Goal: Transaction & Acquisition: Purchase product/service

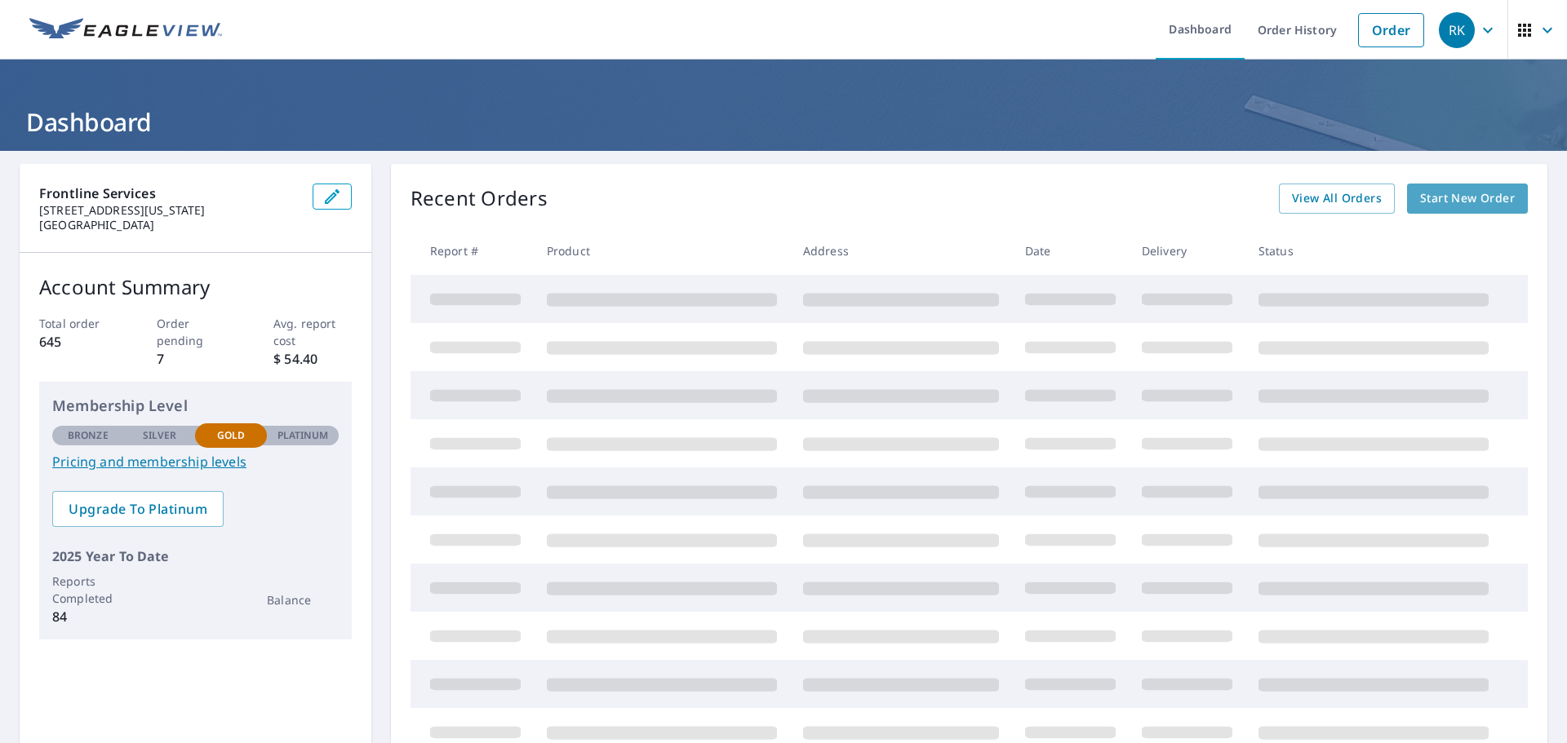
click at [1464, 198] on span "Start New Order" at bounding box center [1467, 199] width 95 height 20
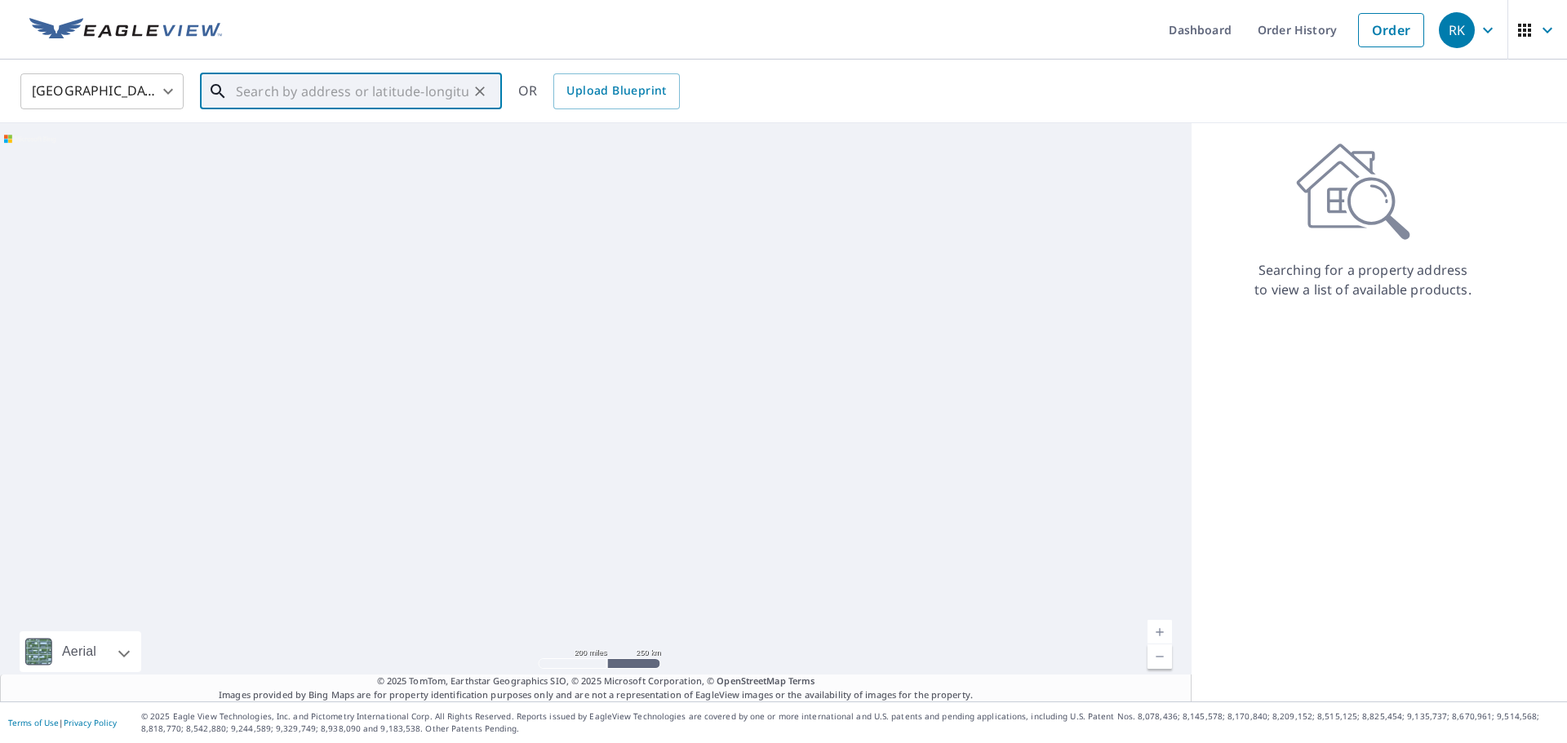
click at [346, 94] on input "text" at bounding box center [352, 92] width 233 height 46
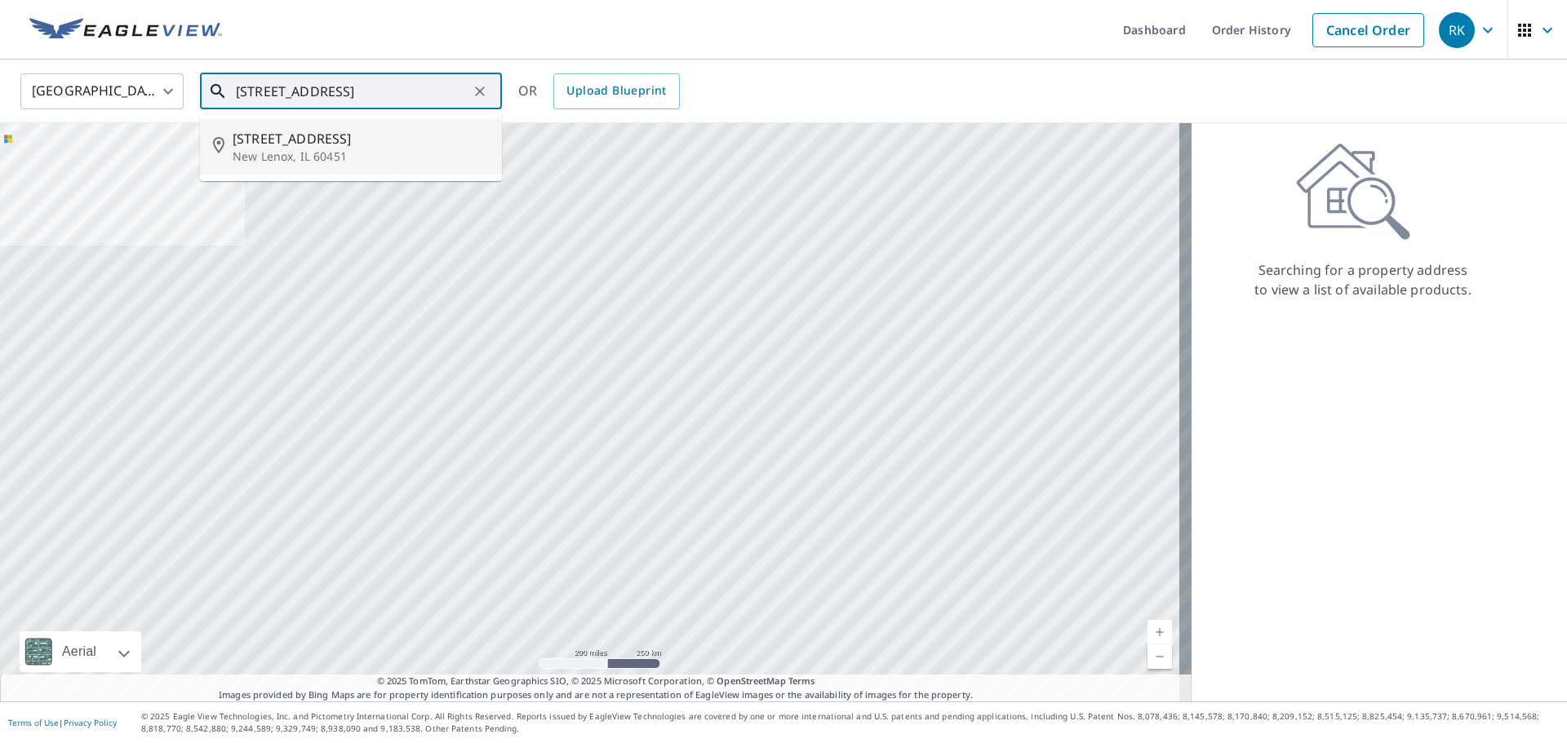
click at [306, 130] on span "[STREET_ADDRESS]" at bounding box center [361, 139] width 256 height 20
type input "[STREET_ADDRESS]"
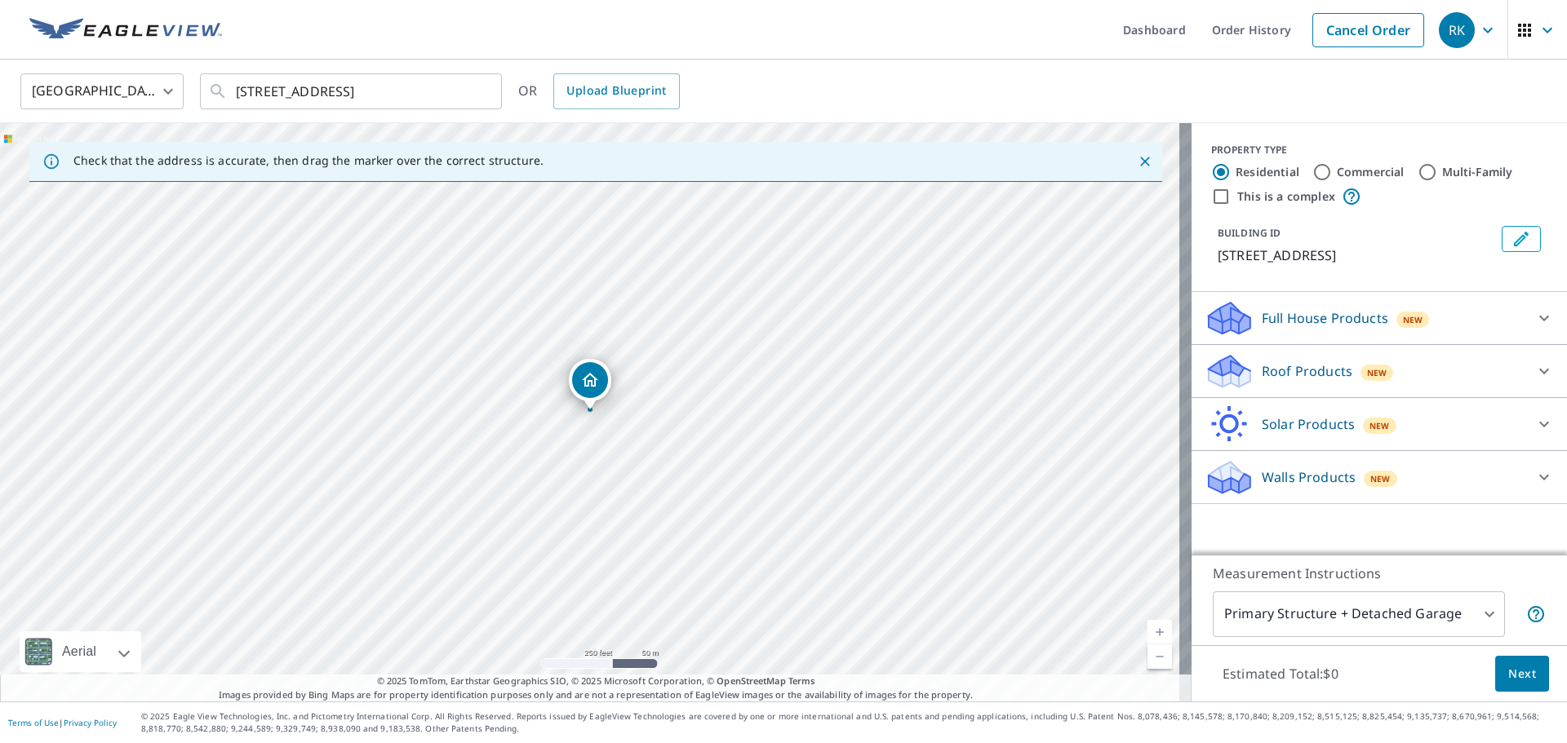
click at [1296, 474] on p "Walls Products" at bounding box center [1309, 478] width 94 height 20
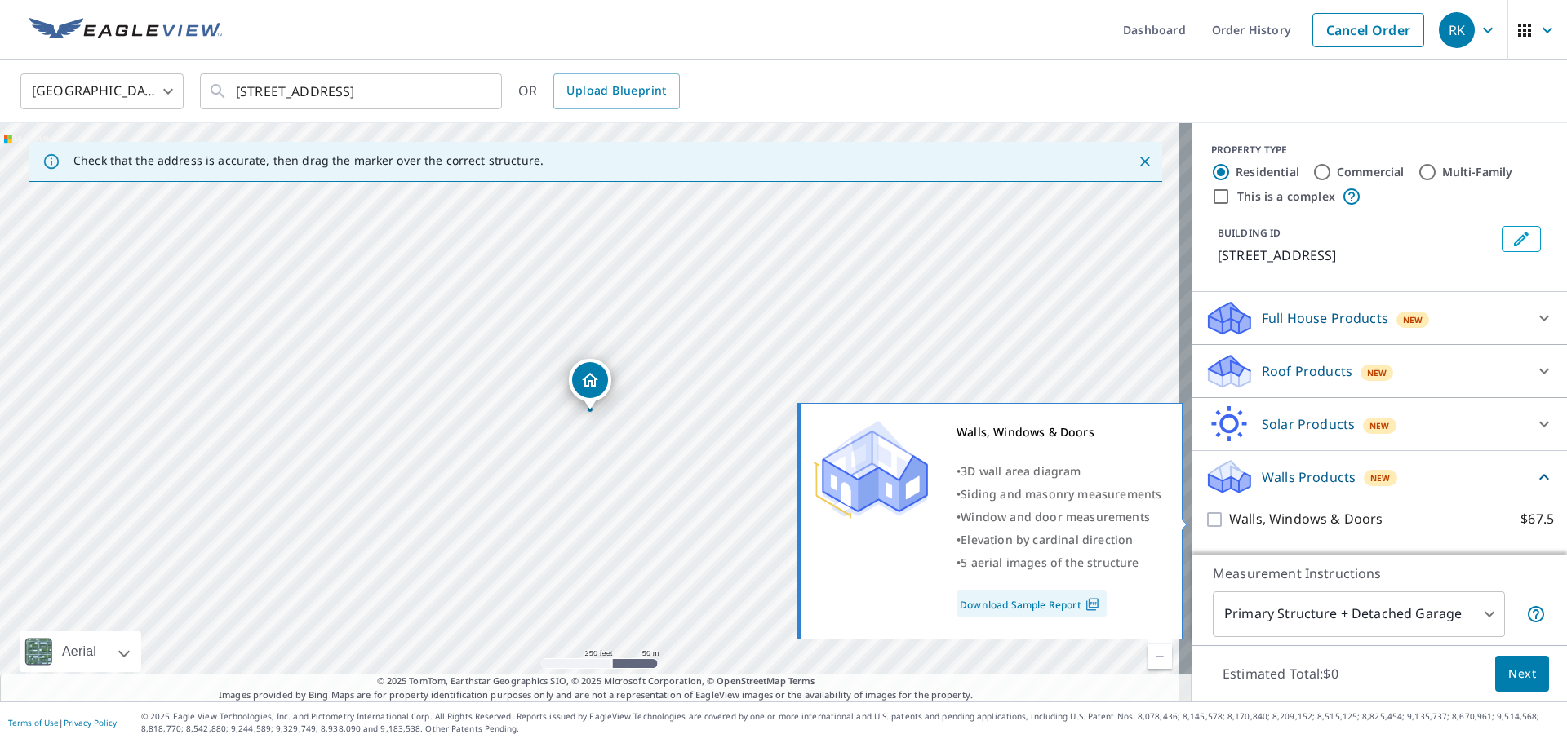
click at [1249, 510] on p "Walls, Windows & Doors" at bounding box center [1305, 519] width 153 height 20
click at [1229, 510] on input "Walls, Windows & Doors $67.5" at bounding box center [1216, 520] width 24 height 20
checkbox input "true"
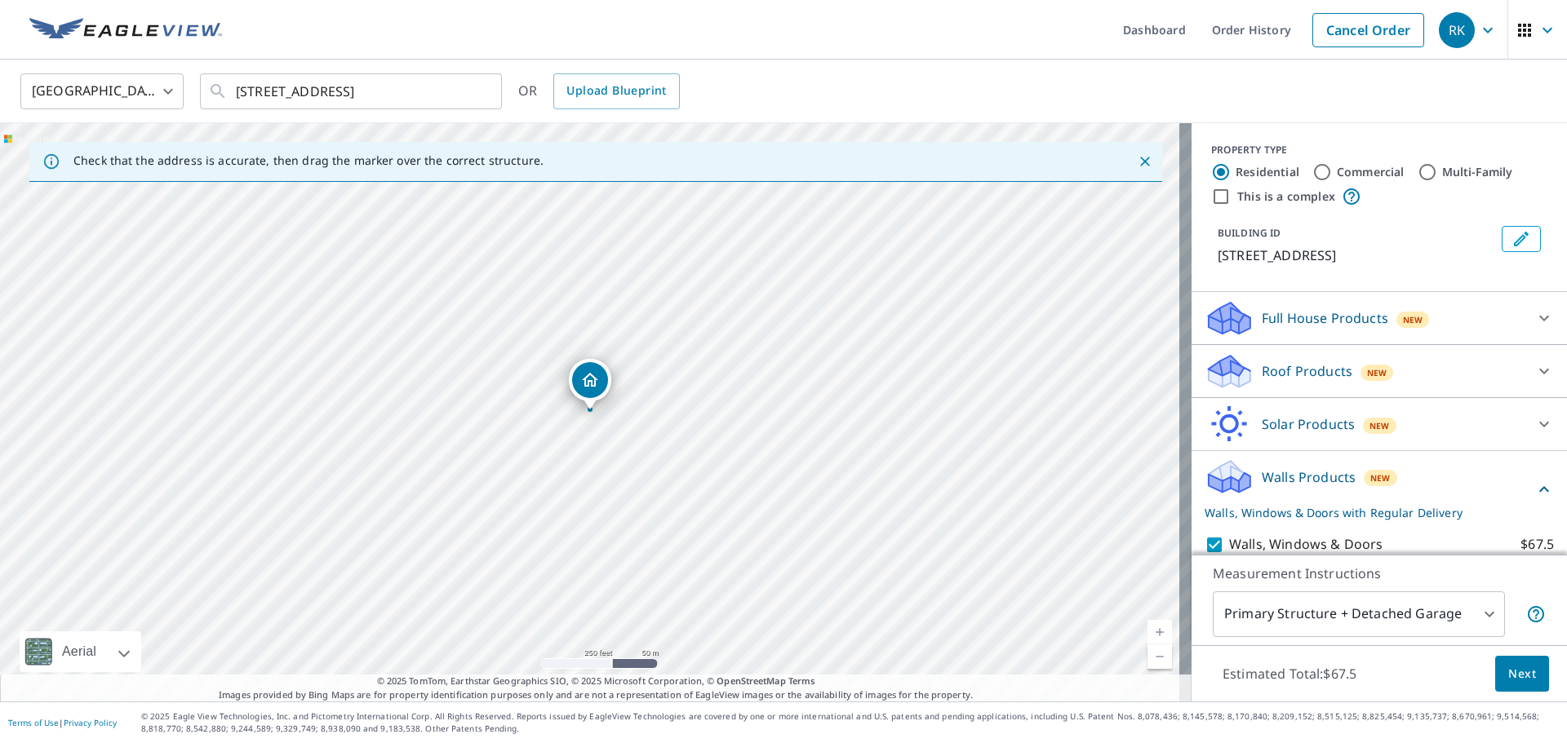
click at [1525, 688] on button "Next" at bounding box center [1522, 674] width 54 height 37
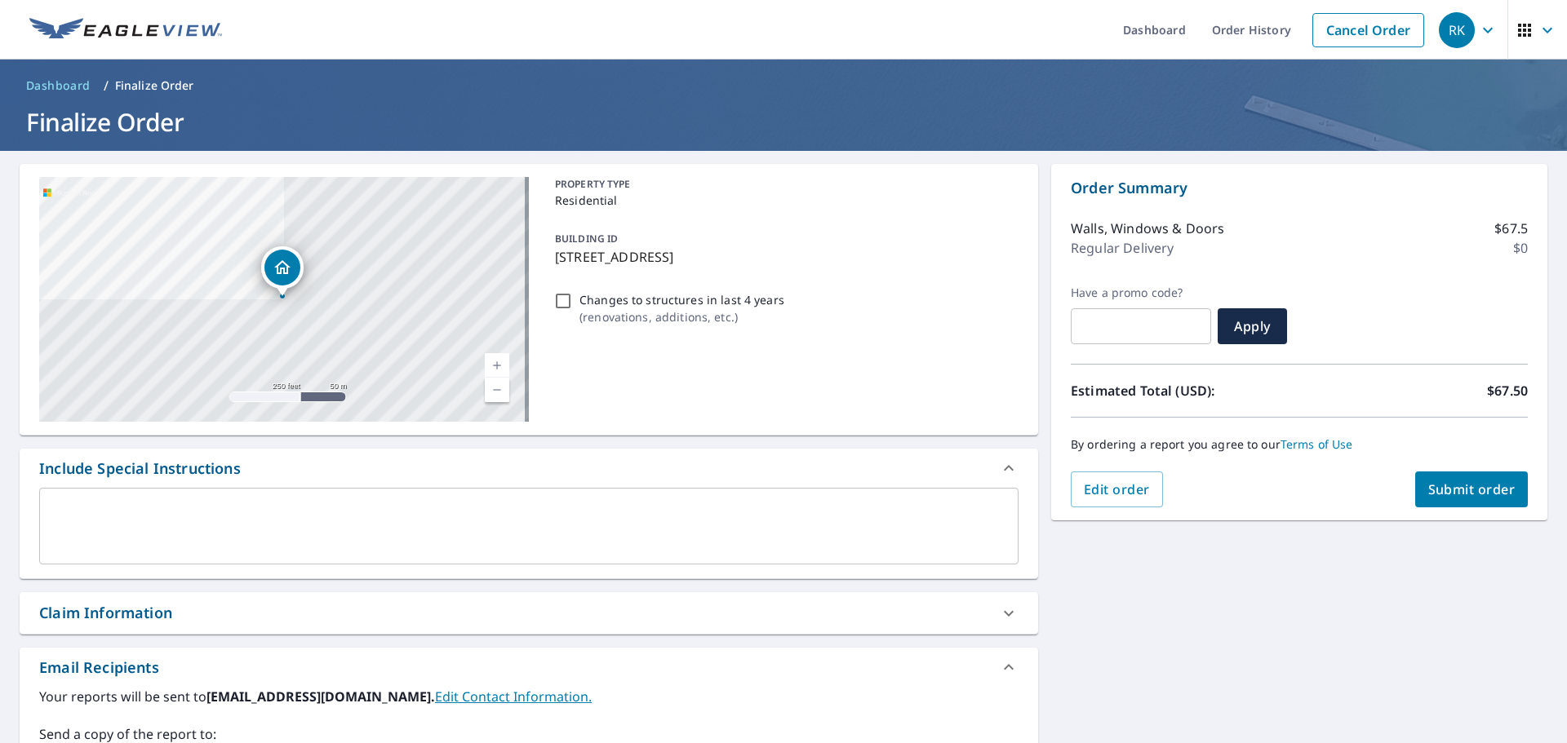
click at [1459, 479] on button "Submit order" at bounding box center [1471, 490] width 113 height 36
